Goal: Communication & Community: Ask a question

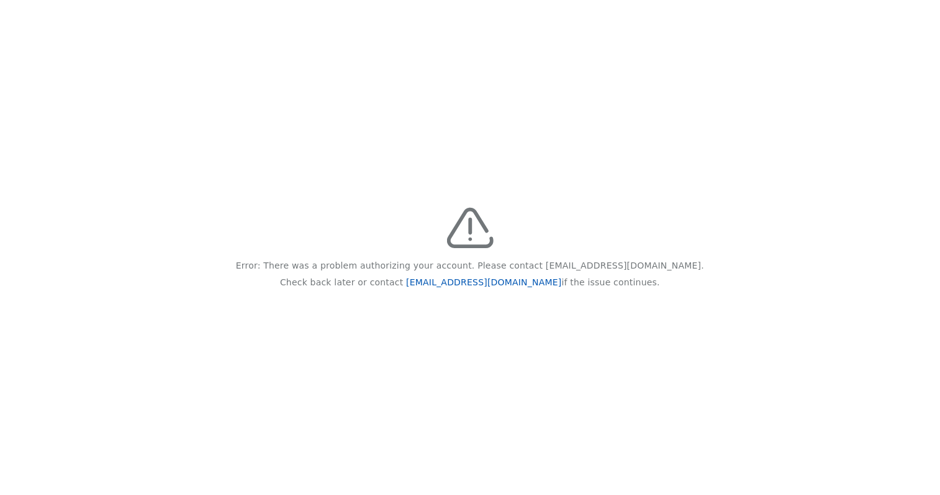
click at [480, 279] on link "[EMAIL_ADDRESS][DOMAIN_NAME]" at bounding box center [483, 283] width 155 height 10
click at [481, 286] on link "[EMAIL_ADDRESS][DOMAIN_NAME]" at bounding box center [483, 283] width 155 height 10
drag, startPoint x: 528, startPoint y: 281, endPoint x: 437, endPoint y: 283, distance: 91.3
click at [437, 283] on p "Check back later or contact feedback@recidiviz.org if the issue continues." at bounding box center [470, 282] width 380 height 17
click at [436, 283] on link "feedback@recidiviz.org" at bounding box center [483, 283] width 155 height 10
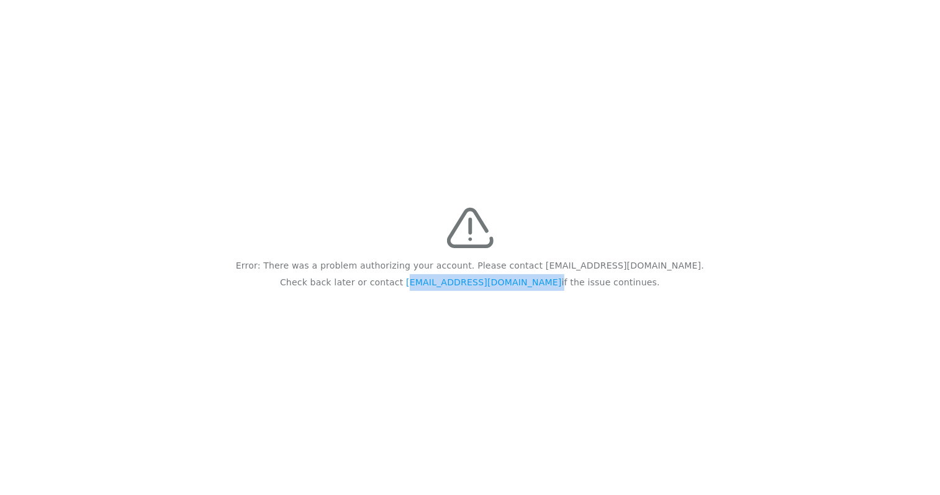
click at [478, 328] on div "Error: There was a problem authorizing your account. Please contact feedback@re…" at bounding box center [470, 247] width 940 height 495
drag, startPoint x: 528, startPoint y: 281, endPoint x: 431, endPoint y: 284, distance: 96.9
click at [431, 284] on p "Check back later or contact feedback@recidiviz.org if the issue continues." at bounding box center [470, 282] width 380 height 17
copy p "[EMAIL_ADDRESS][DOMAIN_NAME]"
click at [117, 222] on div "Error: There was a problem authorizing your account. Please contact feedback@re…" at bounding box center [470, 247] width 940 height 495
